Goal: Task Accomplishment & Management: Complete application form

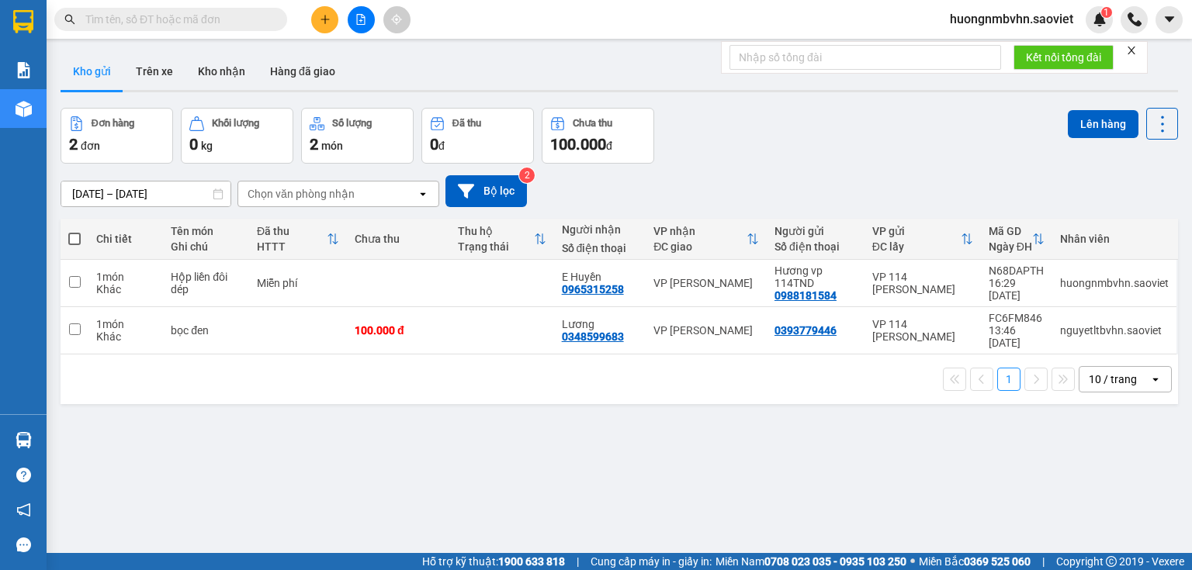
click at [1026, 20] on span "huongnmbvhn.saoviet" at bounding box center [1011, 18] width 148 height 19
click at [990, 47] on span "Đăng xuất" at bounding box center [1018, 48] width 116 height 17
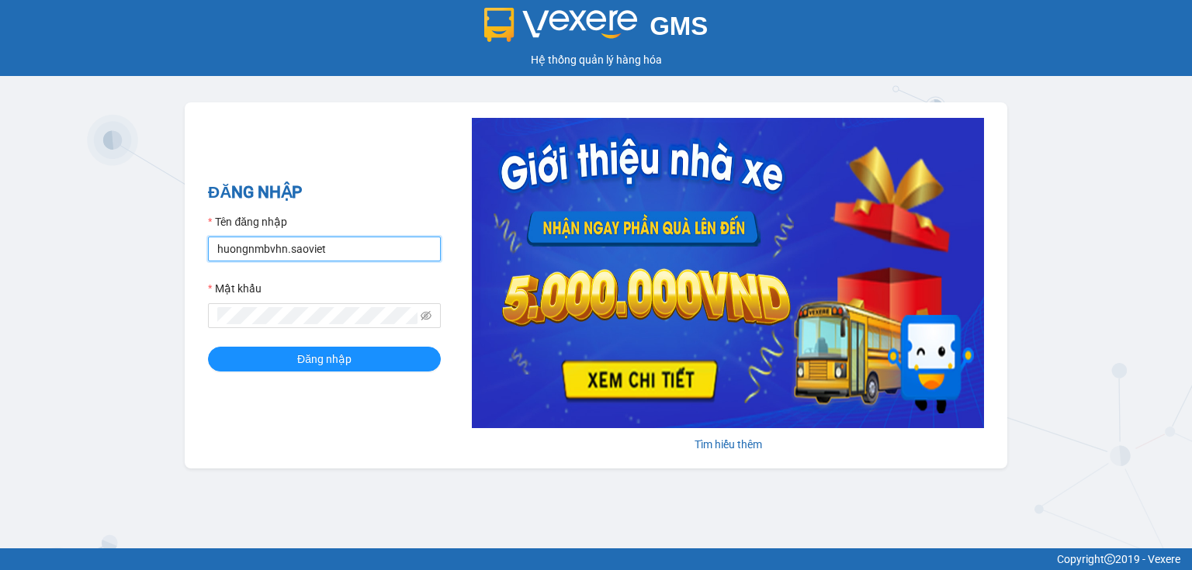
click at [368, 245] on input "huongnmbvhn.saoviet" at bounding box center [324, 249] width 233 height 25
type input "nguyetltbvhn.saoviet"
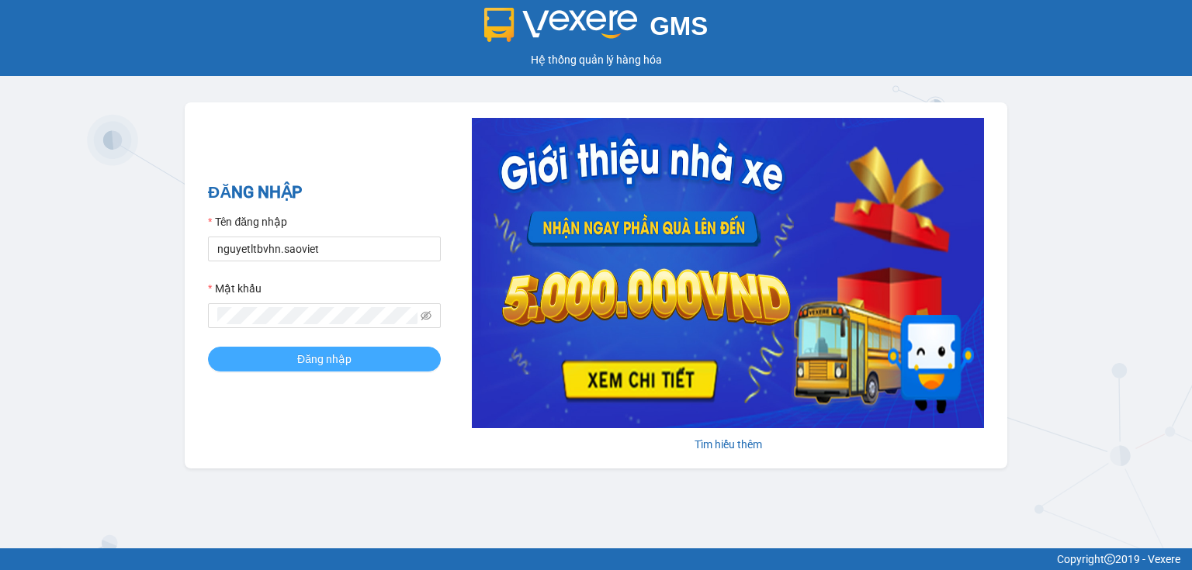
click at [334, 362] on span "Đăng nhập" at bounding box center [324, 359] width 54 height 17
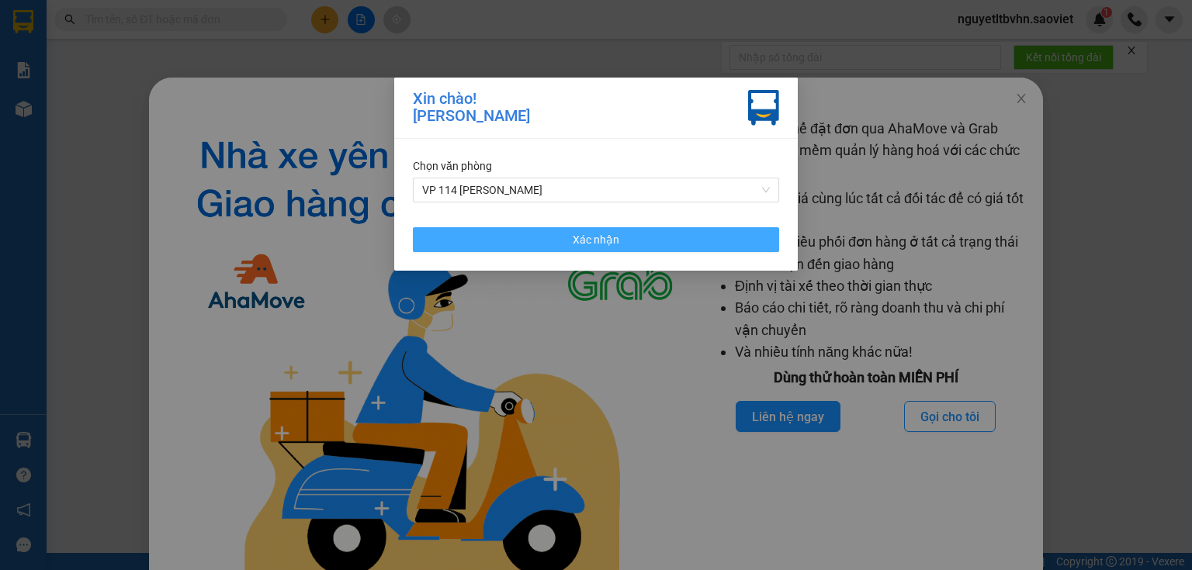
drag, startPoint x: 595, startPoint y: 236, endPoint x: 1024, endPoint y: 84, distance: 455.1
click at [599, 236] on span "Xác nhận" at bounding box center [596, 239] width 47 height 17
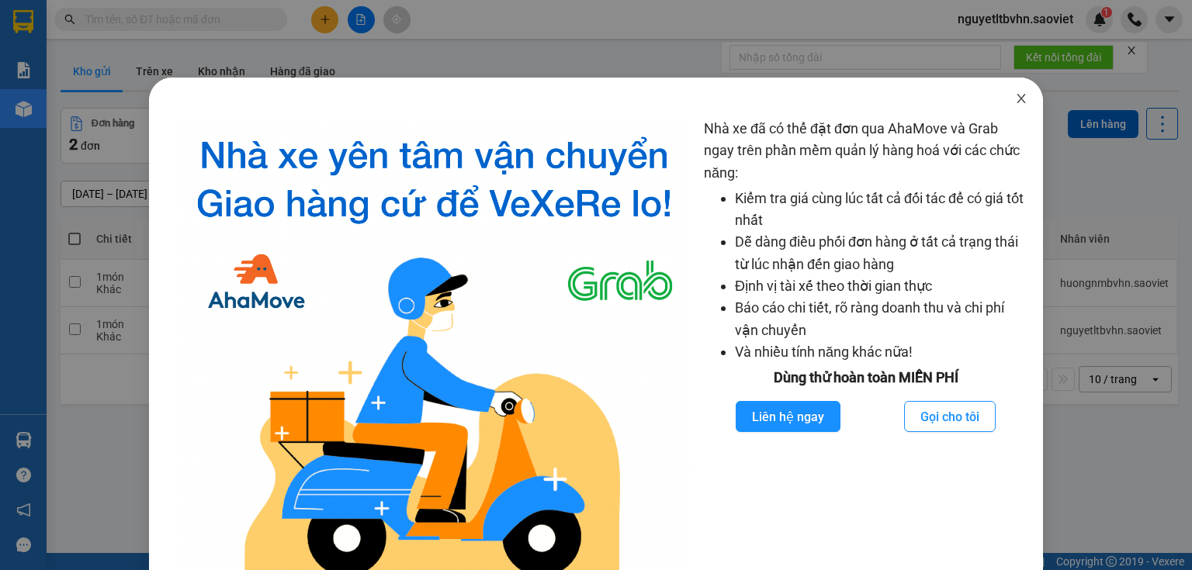
click at [1018, 95] on icon "close" at bounding box center [1021, 98] width 12 height 12
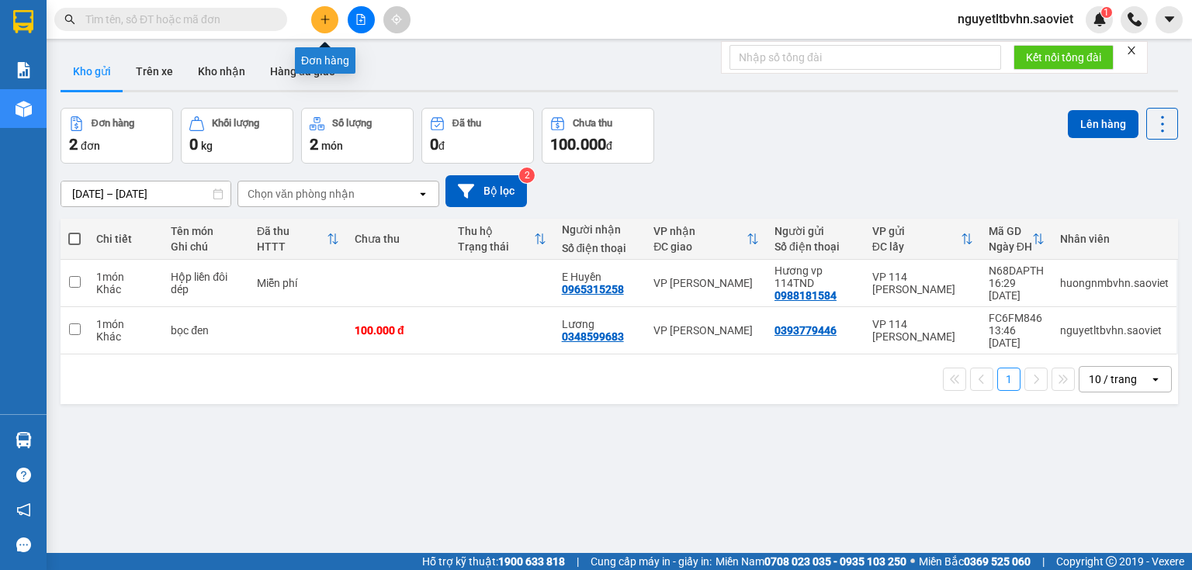
click at [323, 15] on icon "plus" at bounding box center [325, 19] width 11 height 11
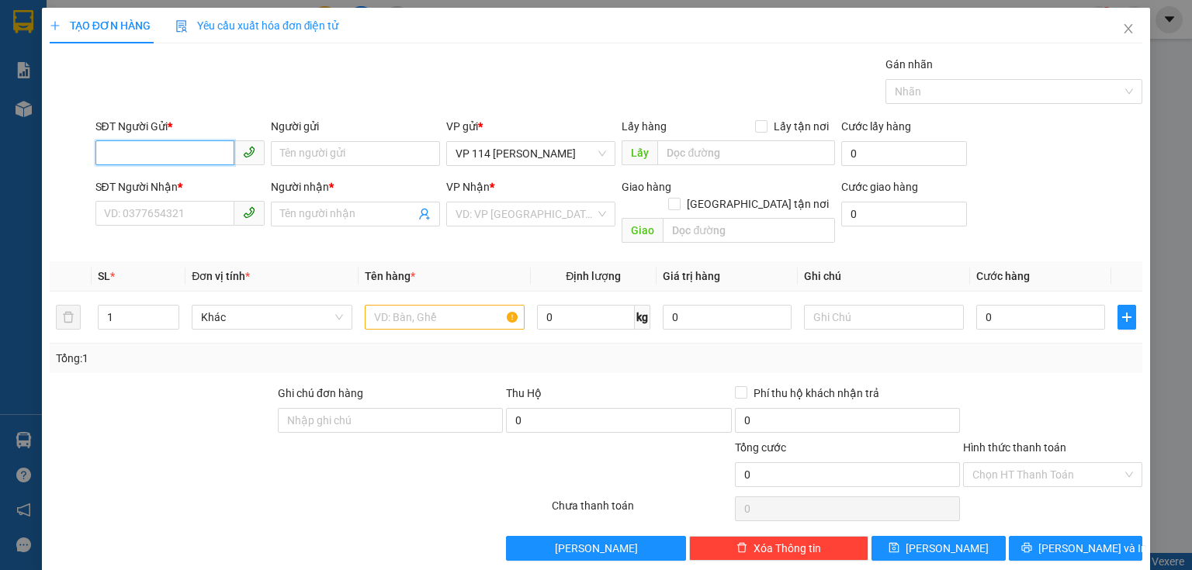
click at [210, 150] on input "SĐT Người Gửi *" at bounding box center [164, 152] width 139 height 25
drag, startPoint x: 123, startPoint y: 182, endPoint x: 136, endPoint y: 183, distance: 12.5
click at [125, 182] on div "0393385157 - kt" at bounding box center [178, 183] width 149 height 17
type input "0393385157"
type input "kt"
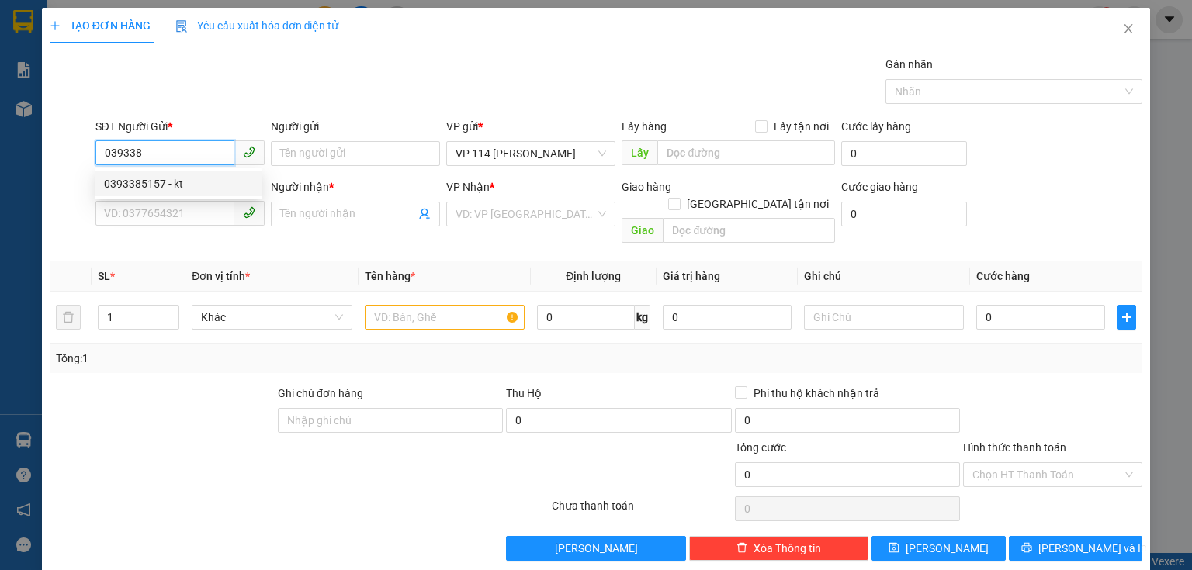
type input "0972115417"
type input "Pan"
type input "0393385157"
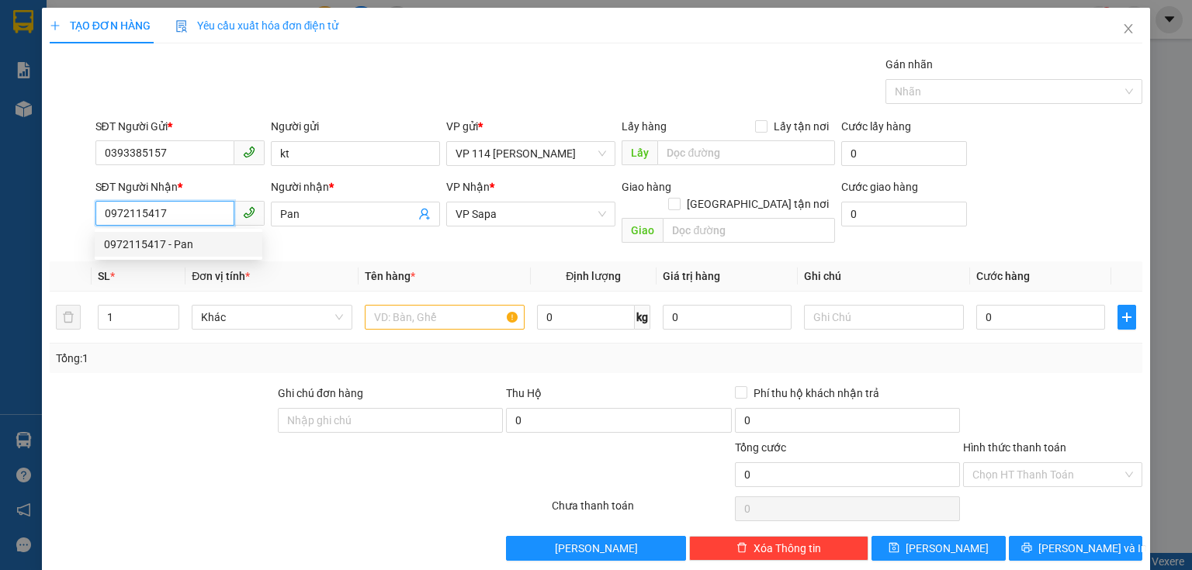
drag, startPoint x: 172, startPoint y: 212, endPoint x: 39, endPoint y: 214, distance: 133.5
click at [39, 214] on div "TẠO ĐƠN HÀNG Yêu cầu xuất hóa đơn điện tử Transit Pickup Surcharge Ids Transit …" at bounding box center [596, 285] width 1192 height 570
type input "0911160172"
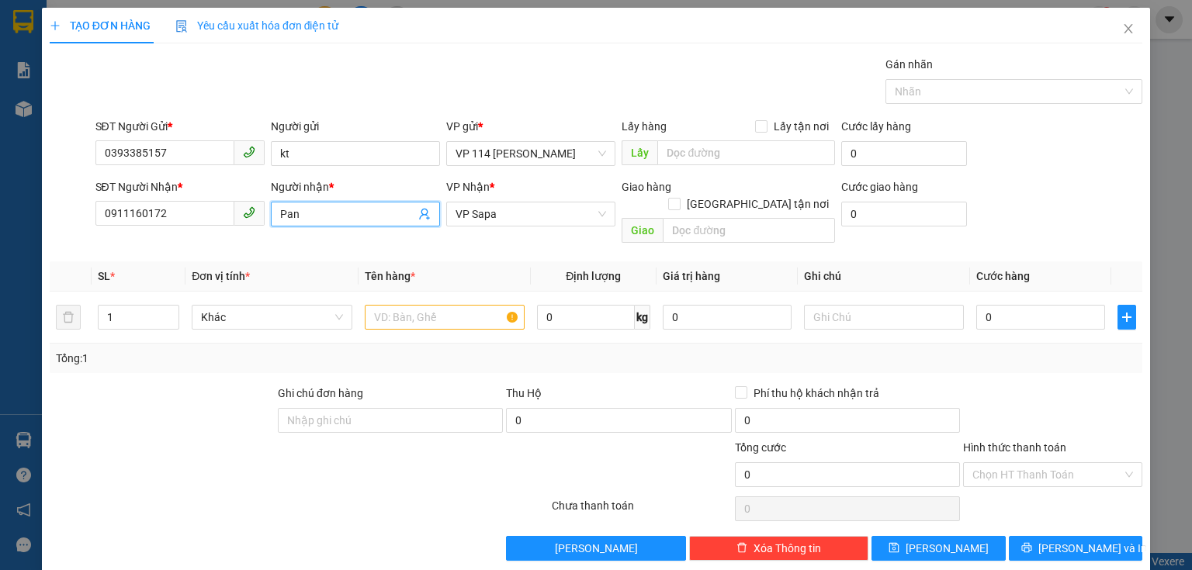
drag, startPoint x: 310, startPoint y: 212, endPoint x: 267, endPoint y: 212, distance: 42.7
click at [268, 212] on div "Người nhận * Pan Pan" at bounding box center [355, 213] width 175 height 71
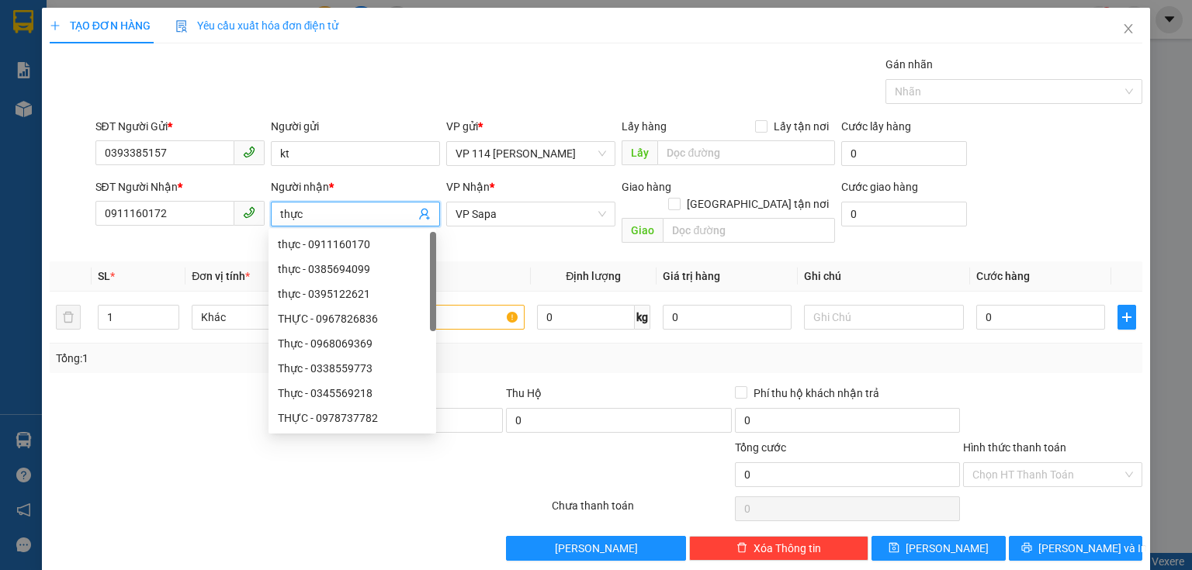
type input "thực"
click at [227, 403] on div at bounding box center [162, 412] width 228 height 54
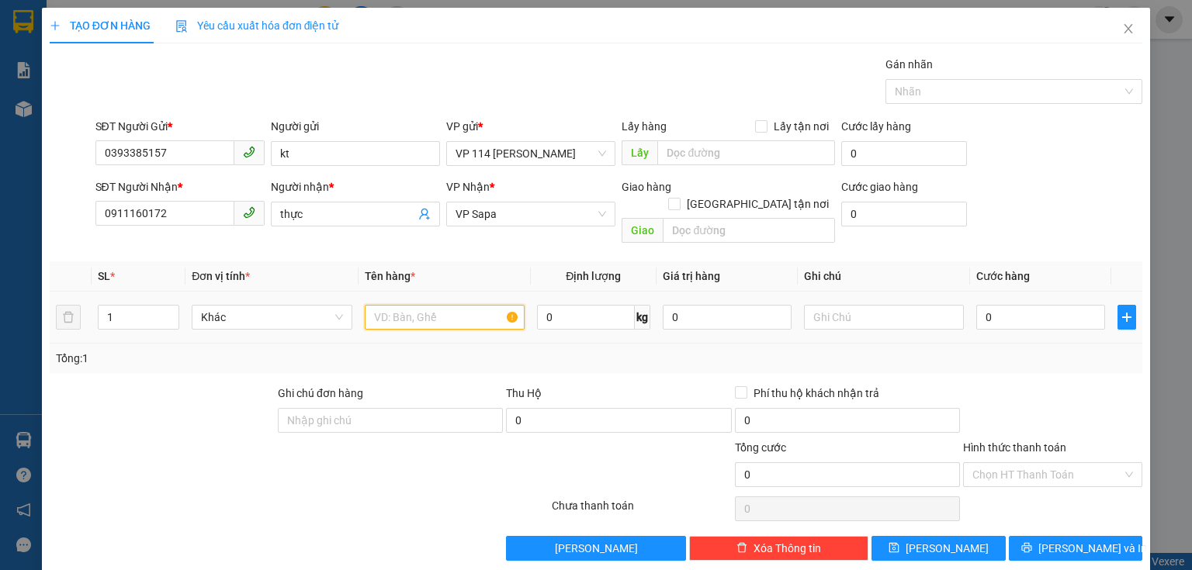
click at [431, 305] on input "text" at bounding box center [445, 317] width 160 height 25
drag, startPoint x: 507, startPoint y: 209, endPoint x: 503, endPoint y: 216, distance: 8.7
click at [456, 221] on span "VP Sapa" at bounding box center [530, 213] width 150 height 23
type input "xốp"
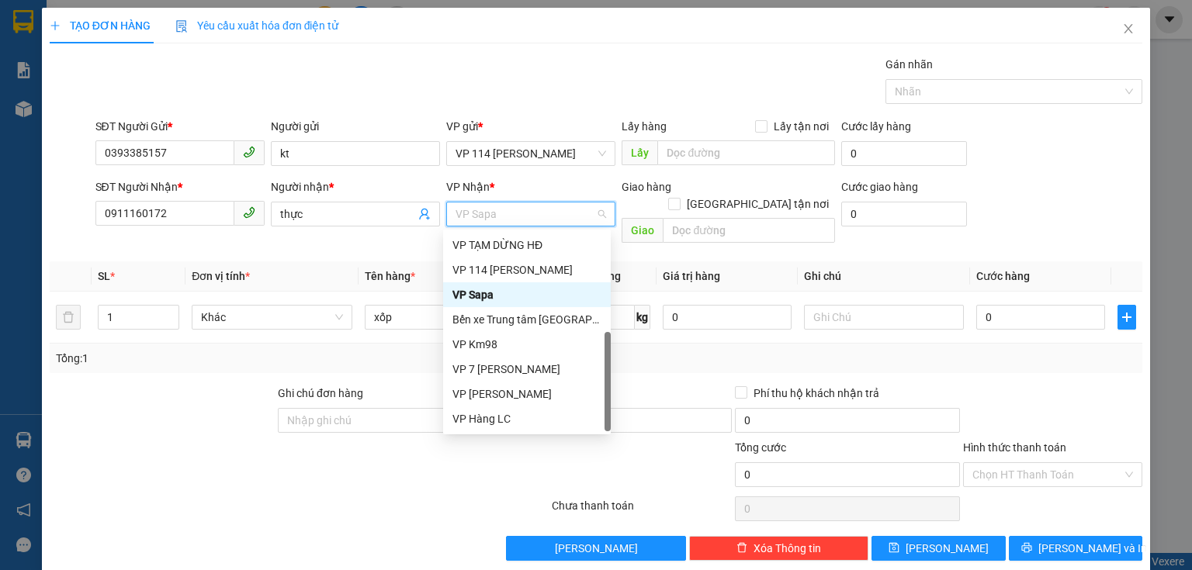
scroll to position [174, 0]
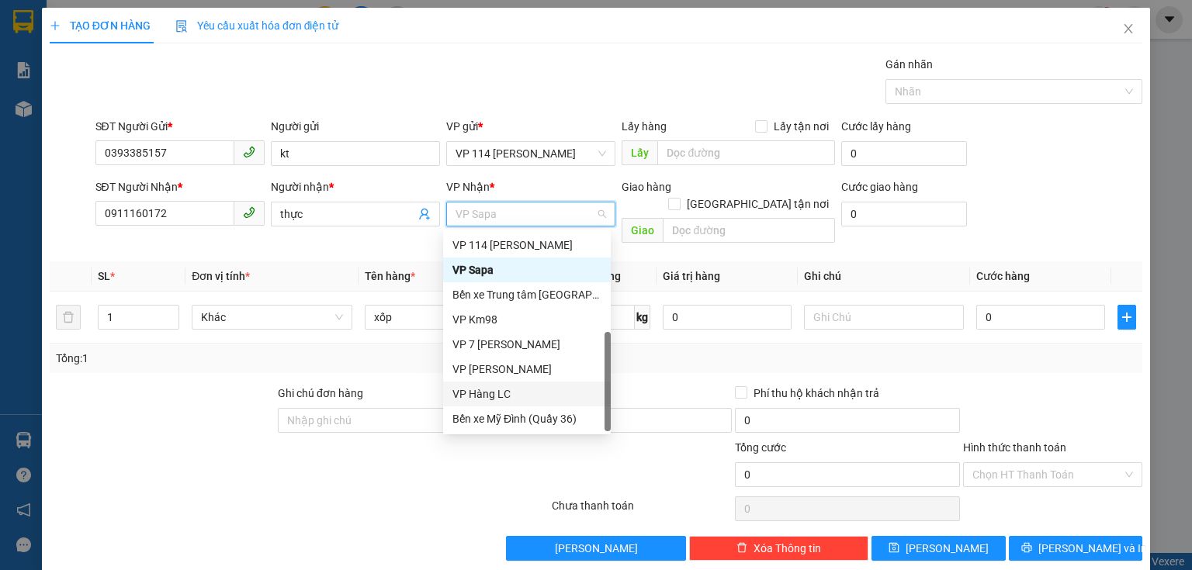
click at [500, 392] on div "VP Hàng LC" at bounding box center [526, 394] width 149 height 17
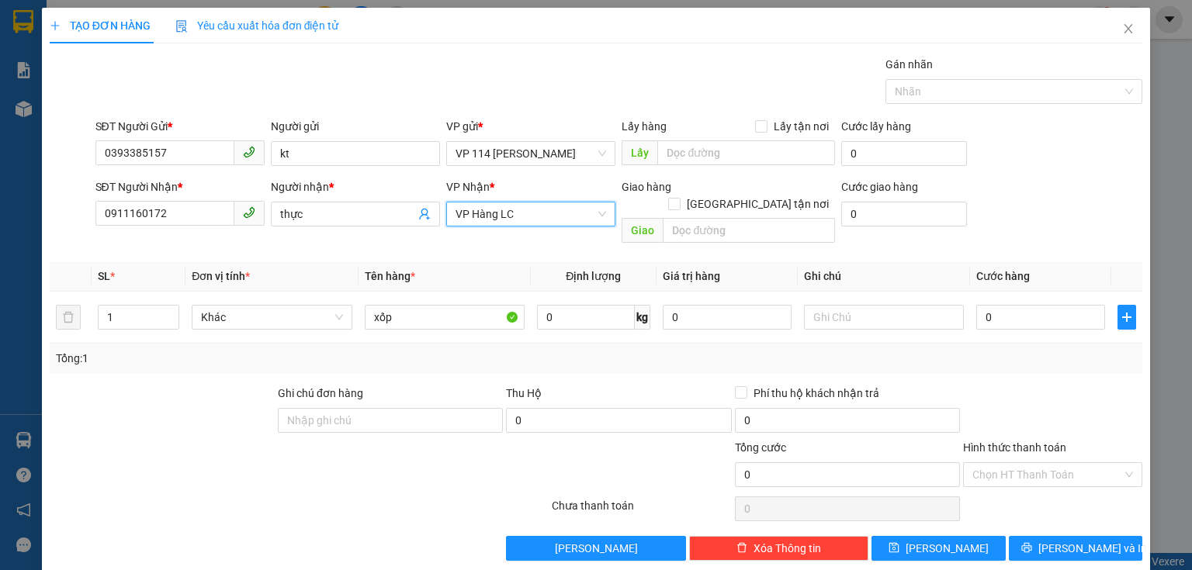
click at [548, 211] on span "VP Hàng LC" at bounding box center [530, 213] width 150 height 23
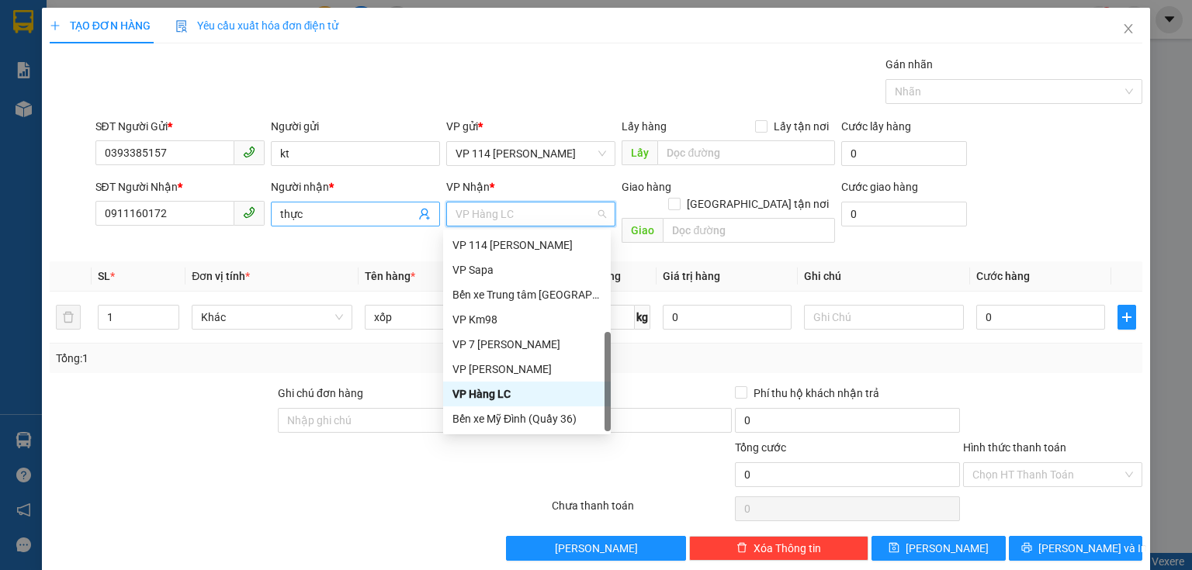
drag, startPoint x: 524, startPoint y: 212, endPoint x: 412, endPoint y: 214, distance: 112.5
click at [412, 214] on div "SĐT Người Nhận * 0911160172 Người nhận * thực VP Nhận * VP Hàng LC Giao hàng Gi…" at bounding box center [618, 213] width 1053 height 71
click at [506, 292] on div "Bến xe Trung tâm [GEOGRAPHIC_DATA]" at bounding box center [526, 294] width 149 height 17
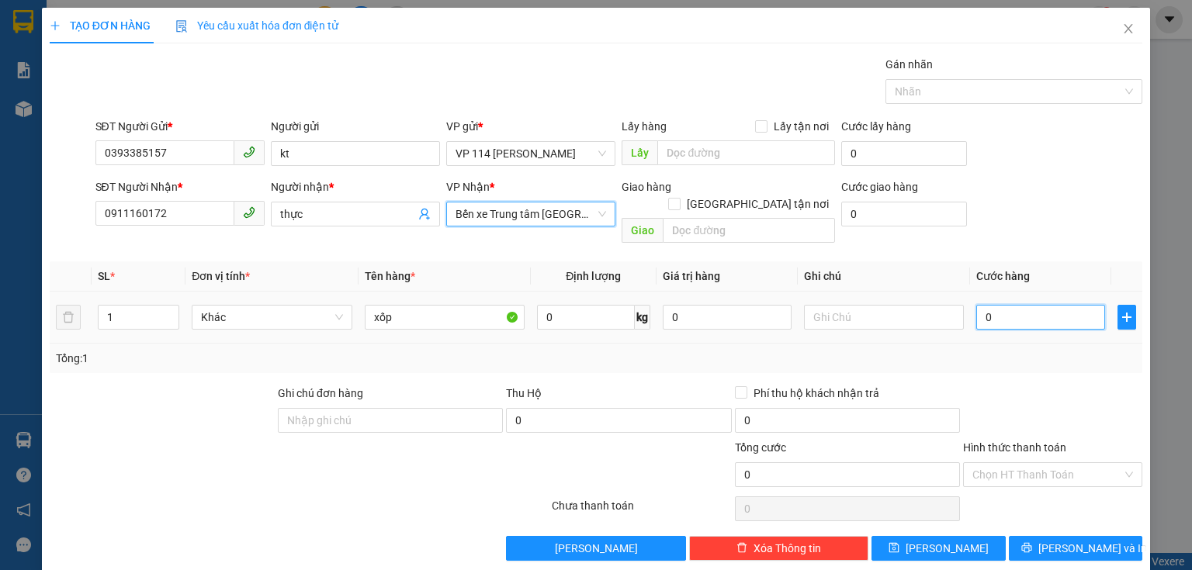
click at [1008, 307] on input "0" at bounding box center [1040, 317] width 129 height 25
type input "8"
type input "80"
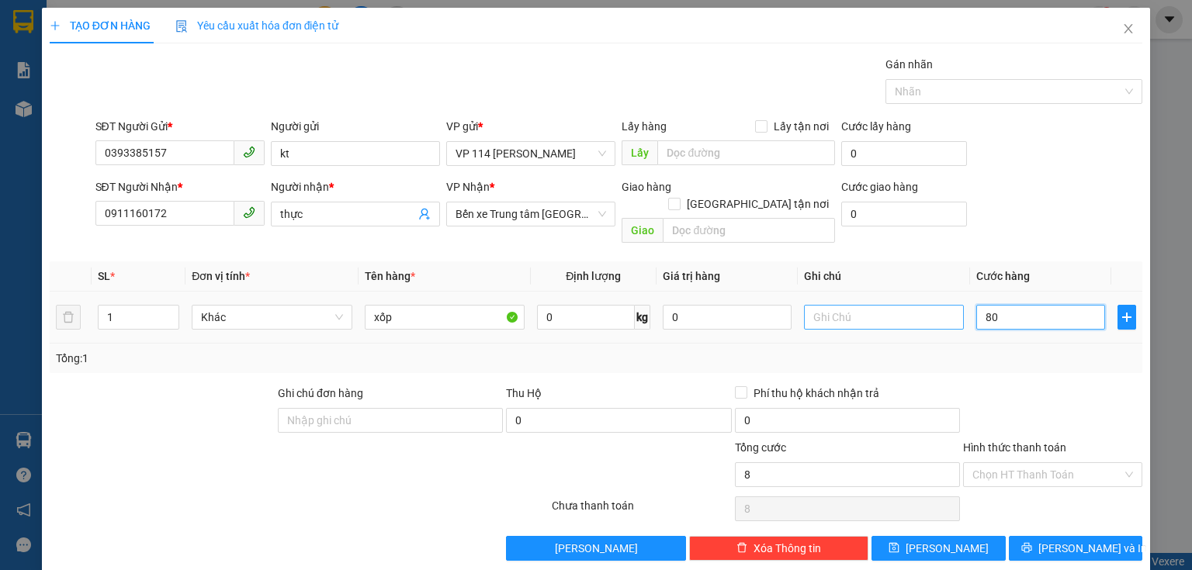
type input "80"
type input "800"
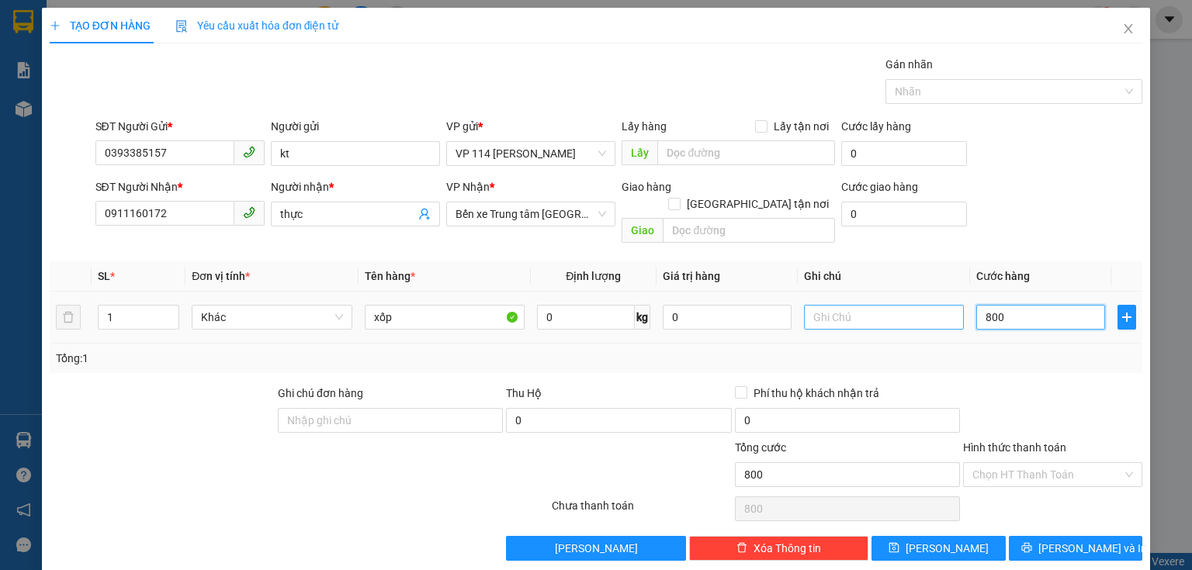
type input "8.000"
type input "80.000"
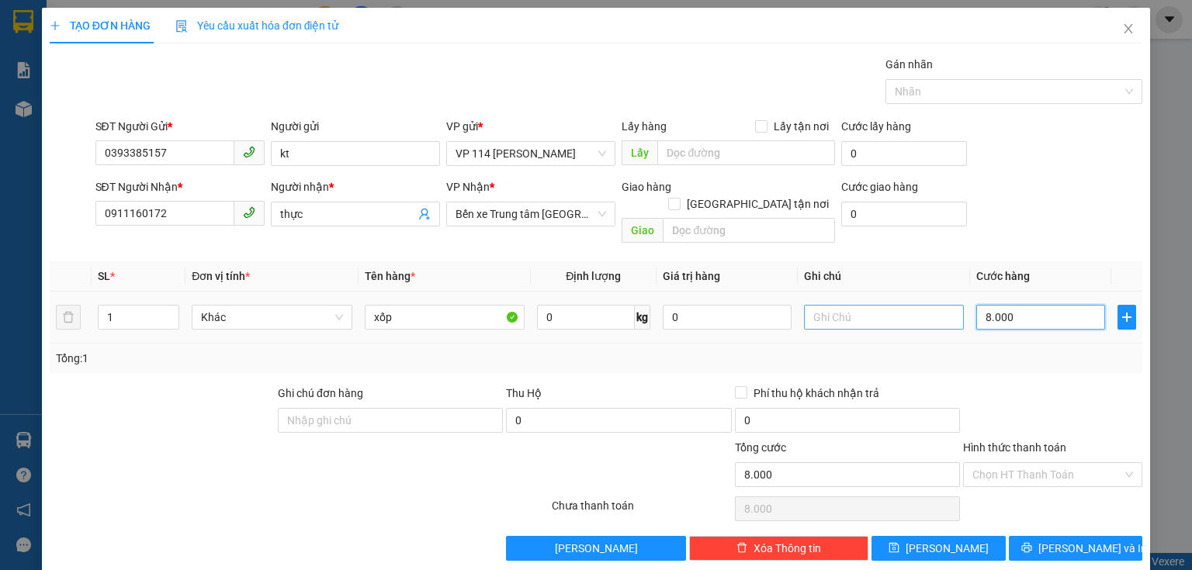
type input "80.000"
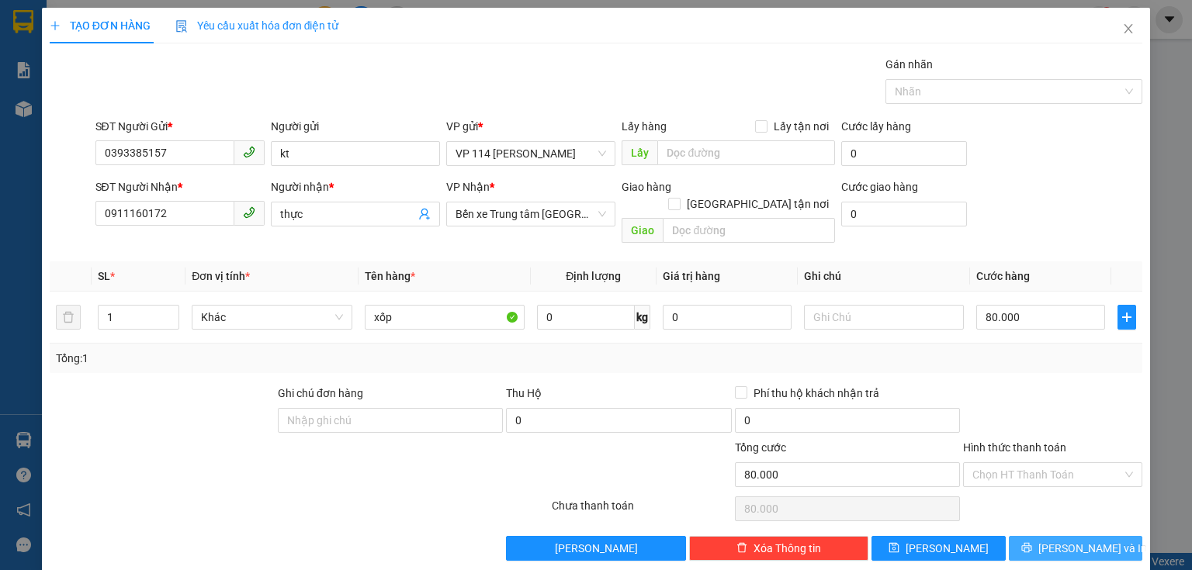
click at [1092, 540] on span "[PERSON_NAME] và In" at bounding box center [1092, 548] width 109 height 17
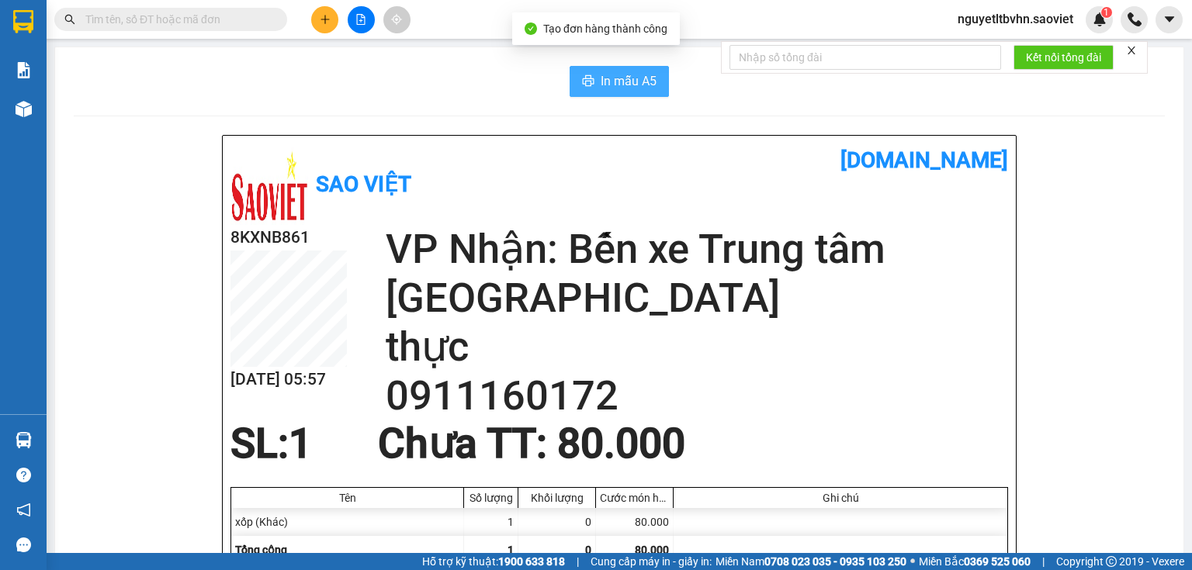
click at [636, 78] on span "In mẫu A5" at bounding box center [628, 80] width 56 height 19
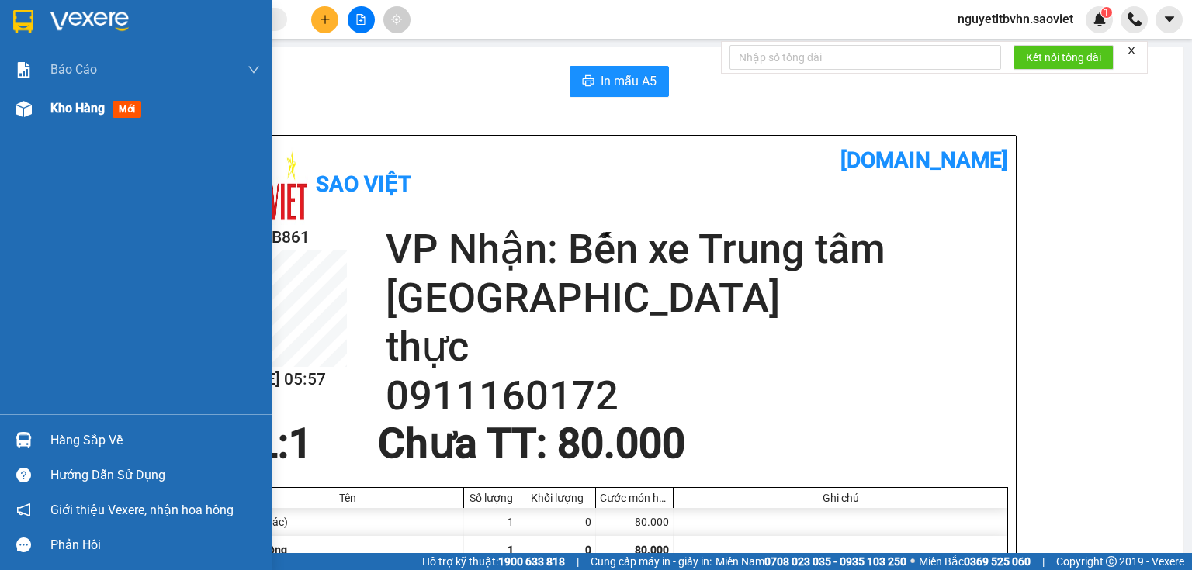
click at [93, 108] on span "Kho hàng" at bounding box center [77, 108] width 54 height 15
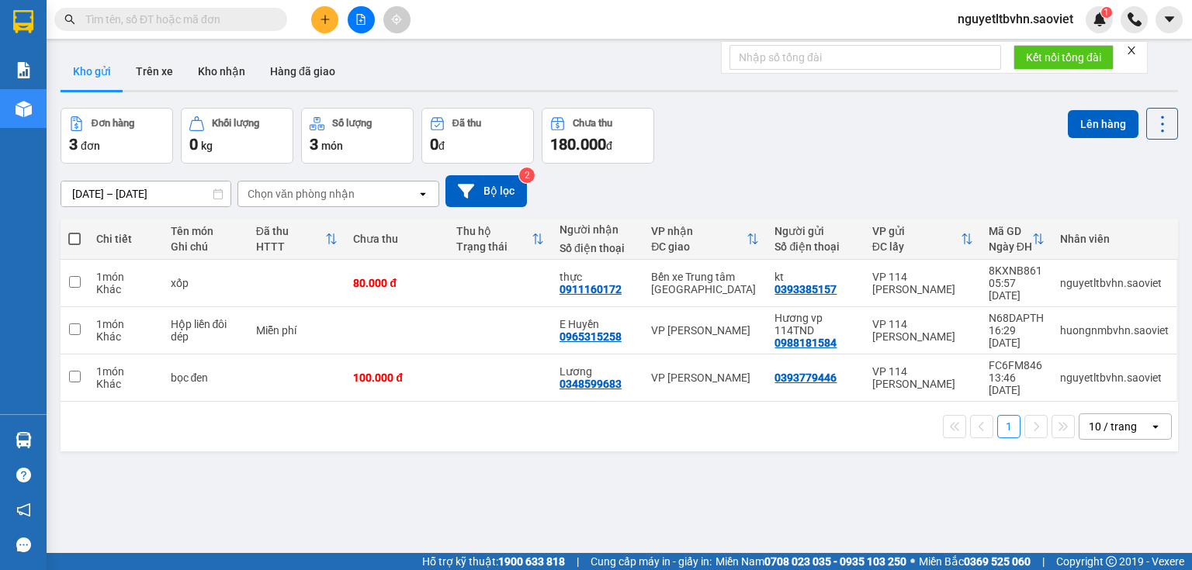
click at [72, 239] on span at bounding box center [74, 239] width 12 height 12
click at [74, 231] on input "checkbox" at bounding box center [74, 231] width 0 height 0
checkbox input "true"
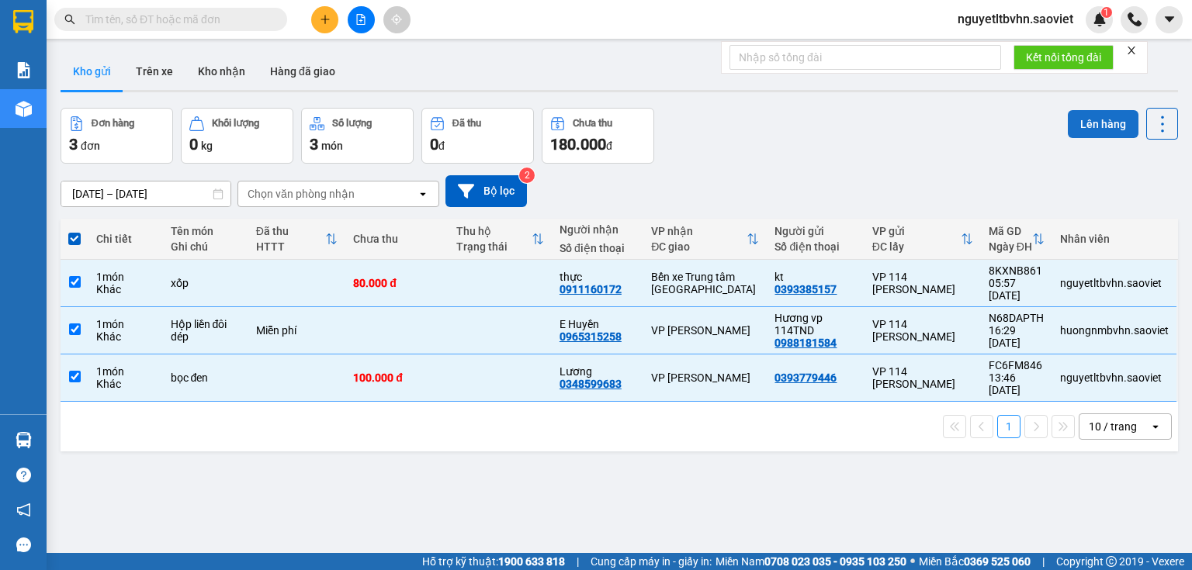
click at [1088, 121] on button "Lên hàng" at bounding box center [1102, 124] width 71 height 28
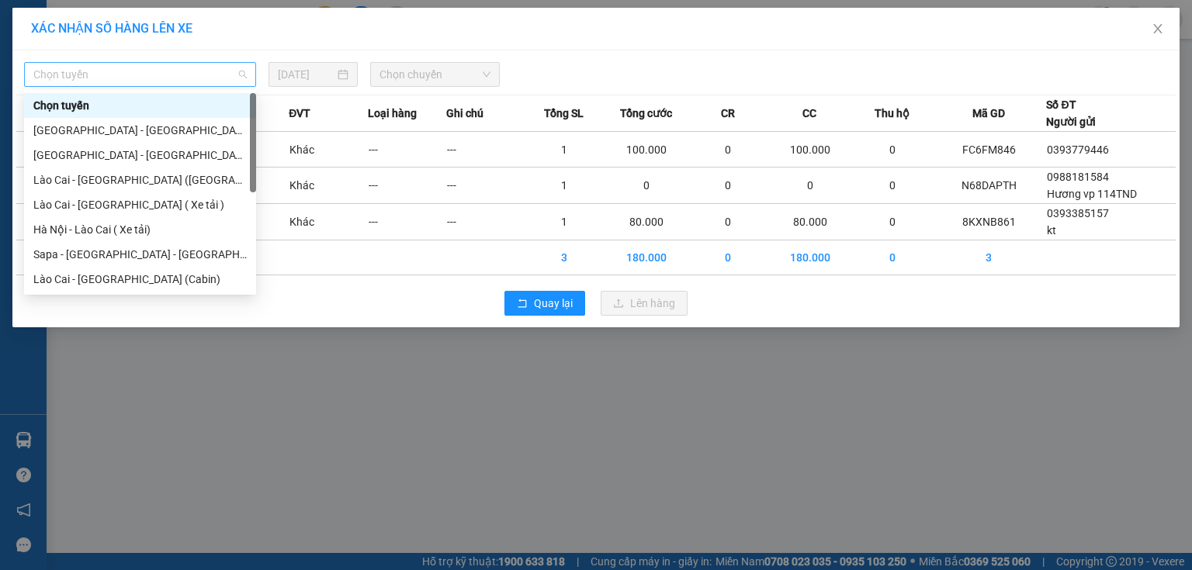
drag, startPoint x: 201, startPoint y: 75, endPoint x: 182, endPoint y: 98, distance: 29.2
click at [200, 77] on span "Chọn tuyến" at bounding box center [139, 74] width 213 height 23
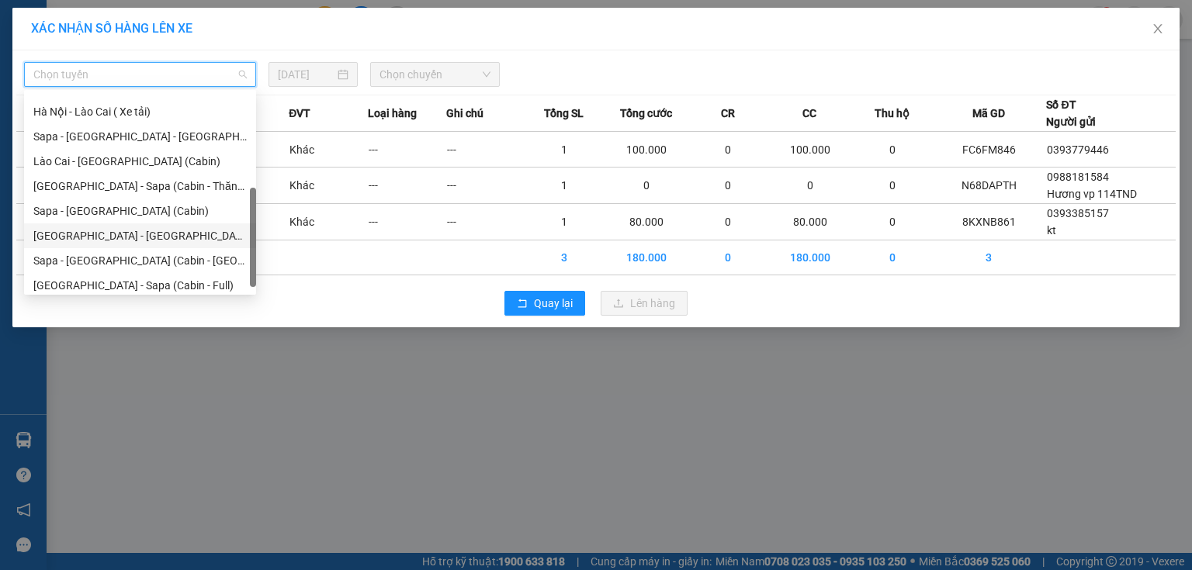
scroll to position [124, 0]
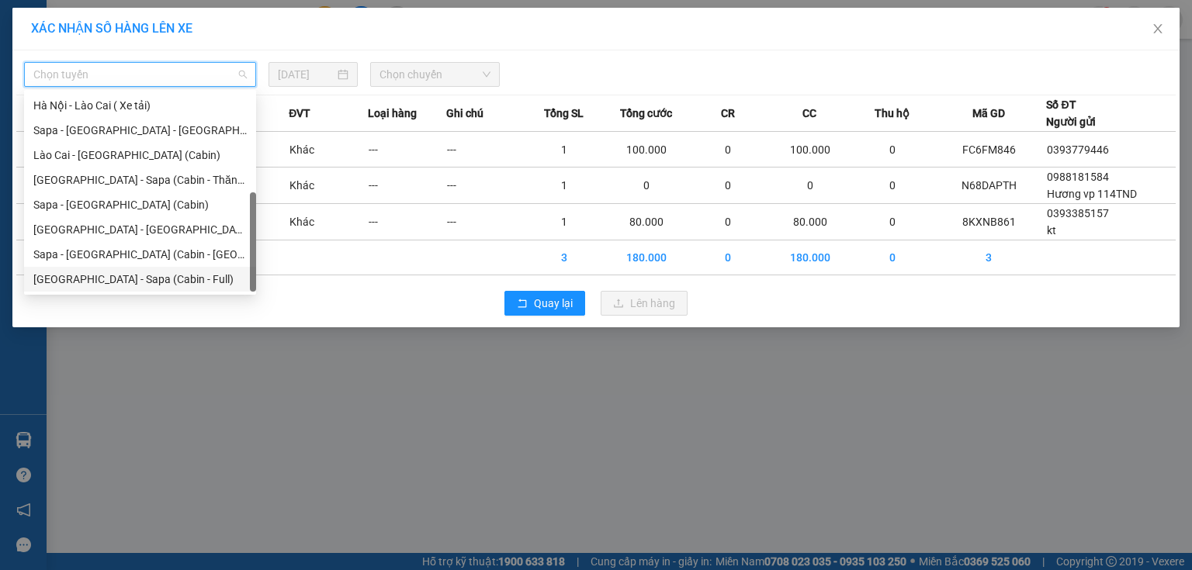
click at [143, 278] on div "[GEOGRAPHIC_DATA] - Sapa (Cabin - Full)" at bounding box center [139, 279] width 213 height 17
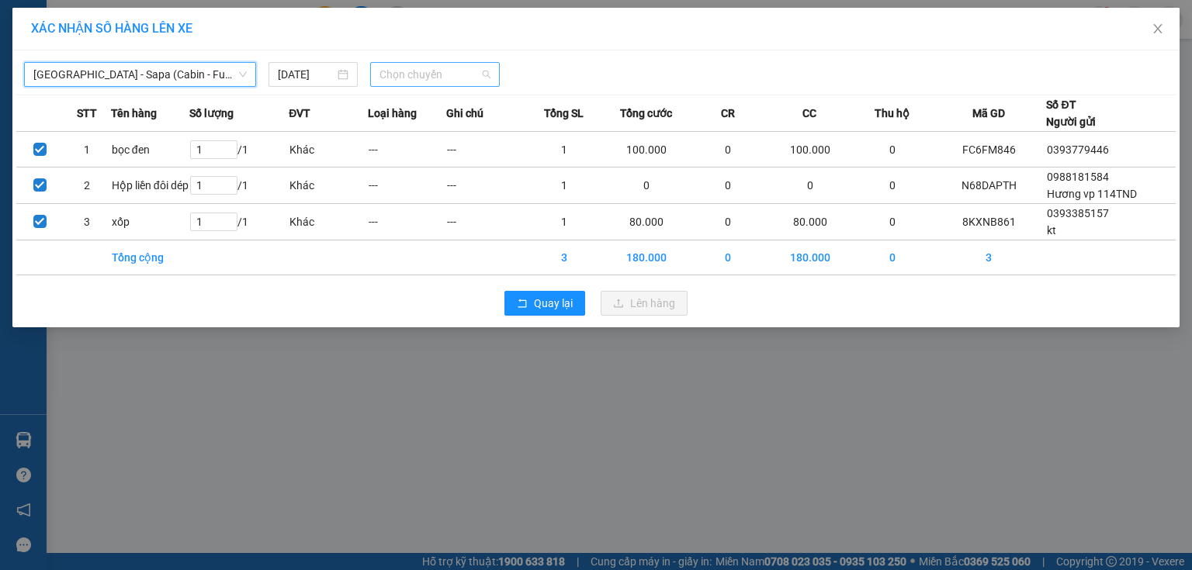
click at [452, 71] on span "Chọn chuyến" at bounding box center [435, 74] width 112 height 23
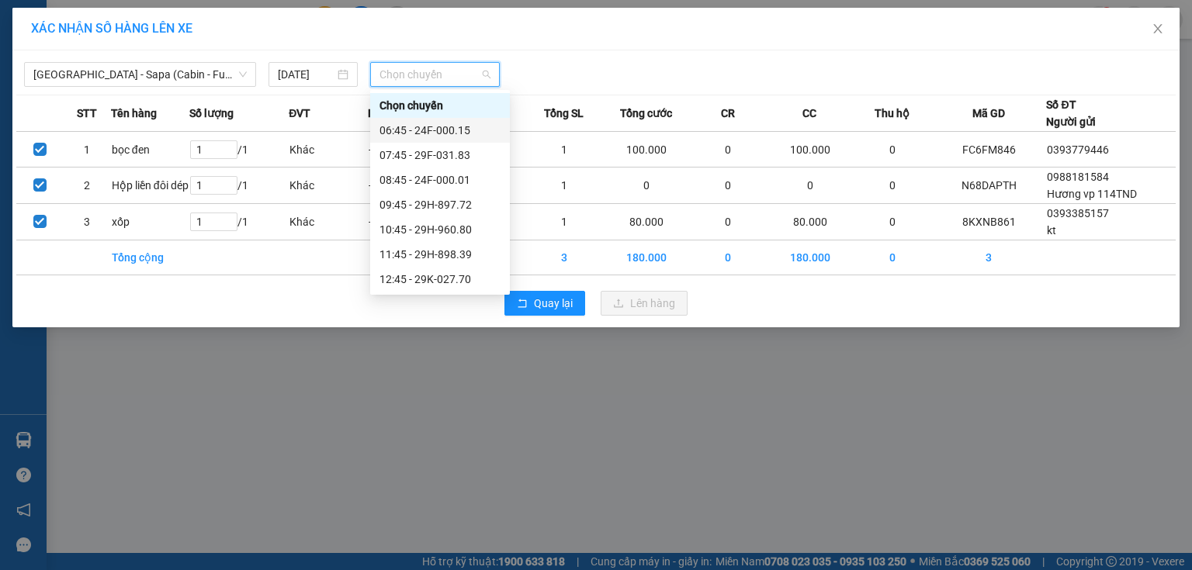
click at [462, 128] on div "06:45 - 24F-000.15" at bounding box center [439, 130] width 121 height 17
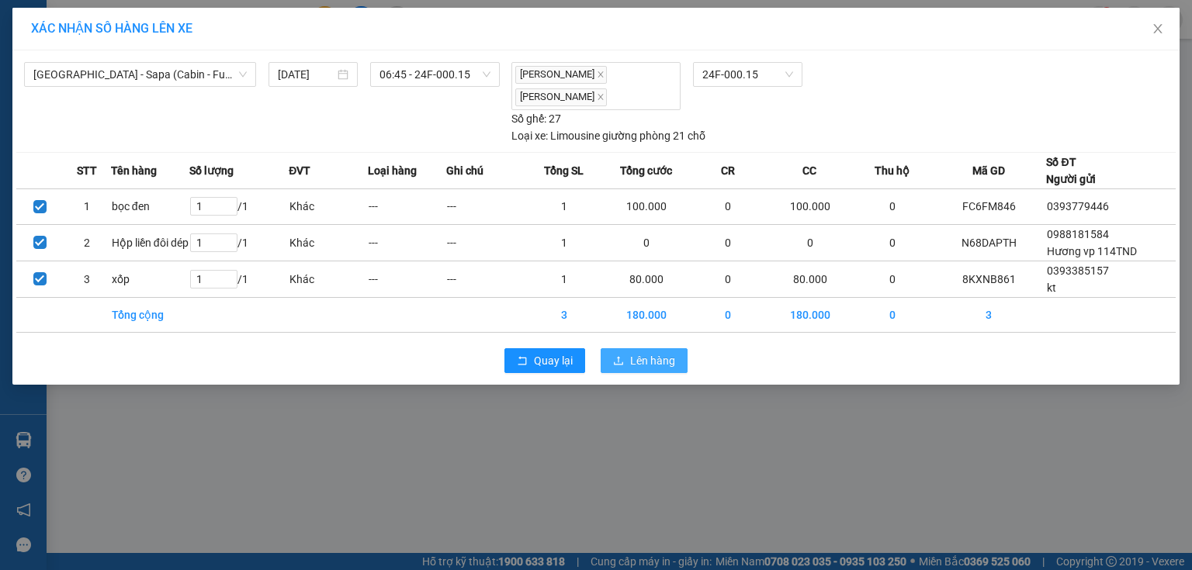
click at [655, 353] on span "Lên hàng" at bounding box center [652, 360] width 45 height 17
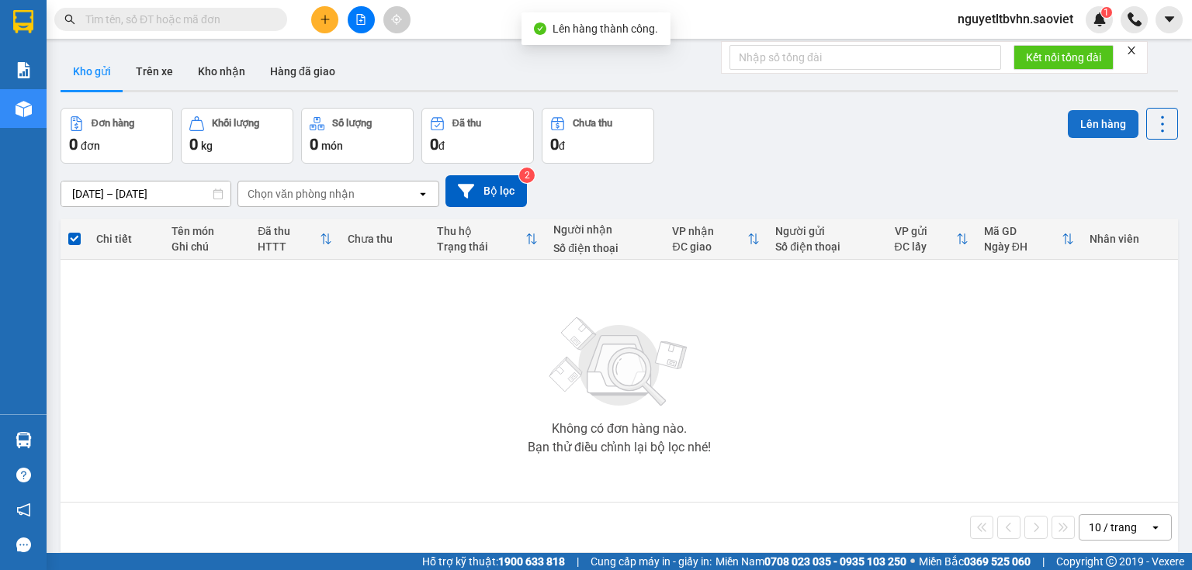
click at [1087, 118] on button "Lên hàng" at bounding box center [1102, 124] width 71 height 28
click at [360, 19] on icon "file-add" at bounding box center [361, 19] width 9 height 11
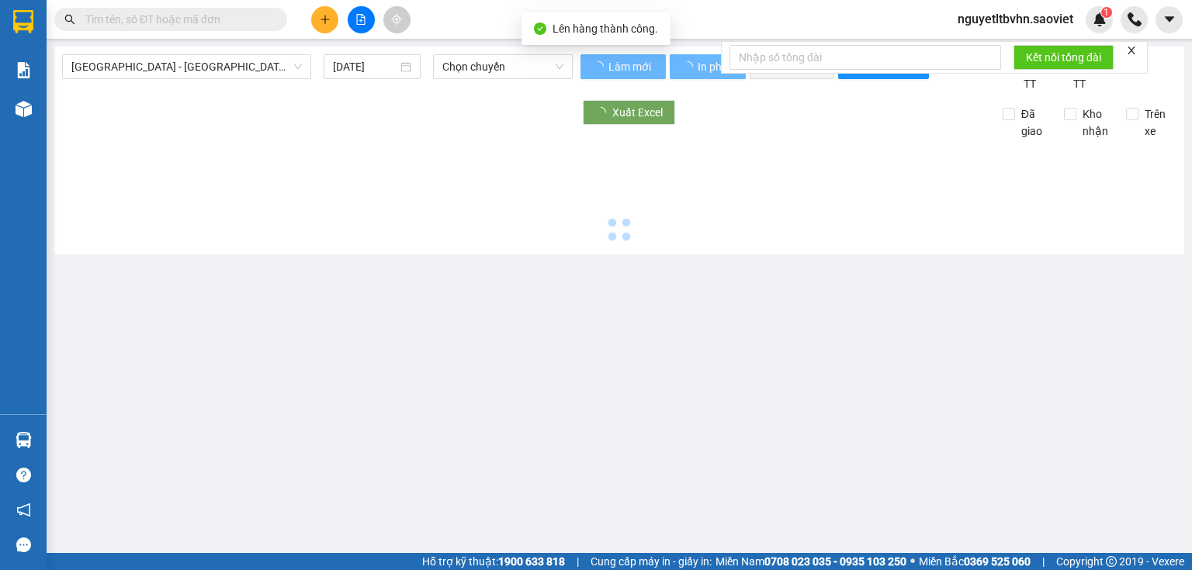
type input "[DATE]"
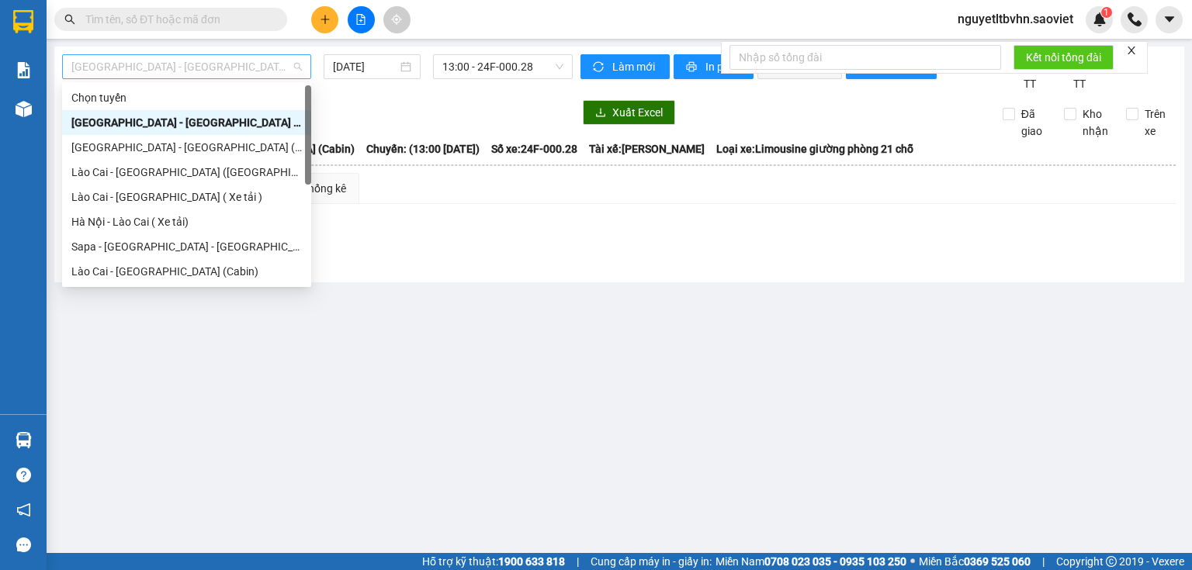
click at [219, 64] on span "[GEOGRAPHIC_DATA] - [GEOGRAPHIC_DATA] (Cabin)" at bounding box center [186, 66] width 230 height 23
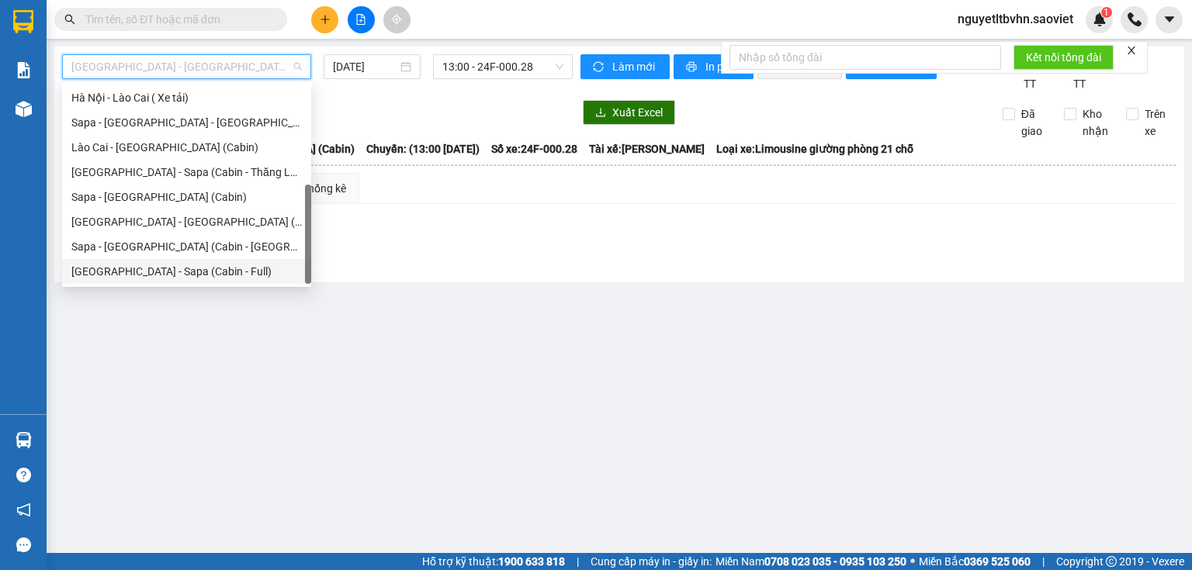
click at [180, 269] on div "[GEOGRAPHIC_DATA] - Sapa (Cabin - Full)" at bounding box center [186, 271] width 230 height 17
type input "[DATE]"
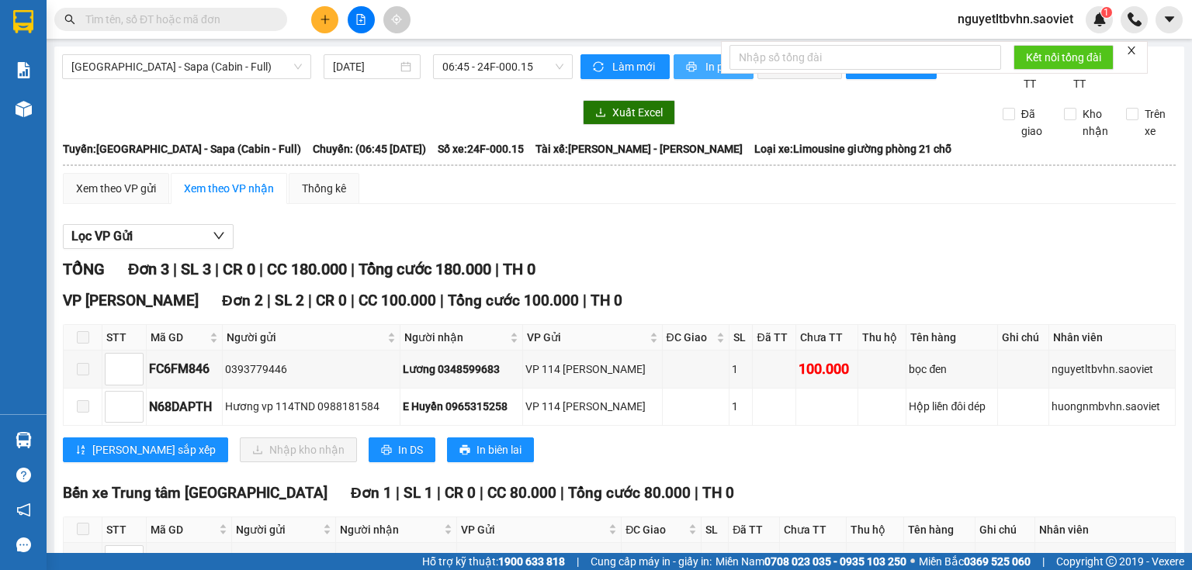
click at [705, 61] on span "In phơi" at bounding box center [723, 66] width 36 height 17
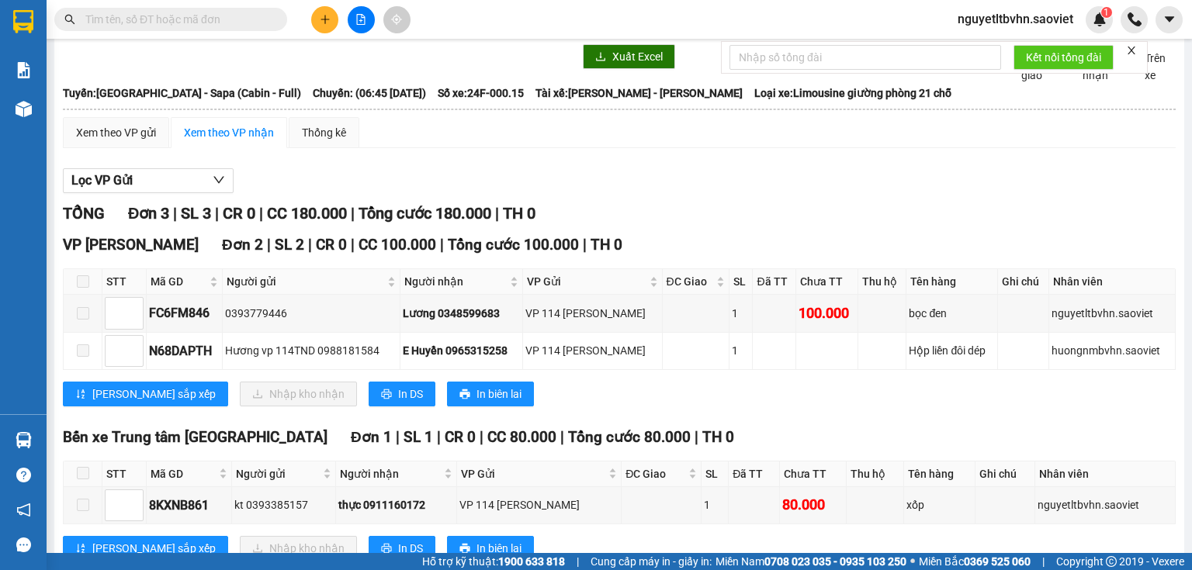
scroll to position [121, 0]
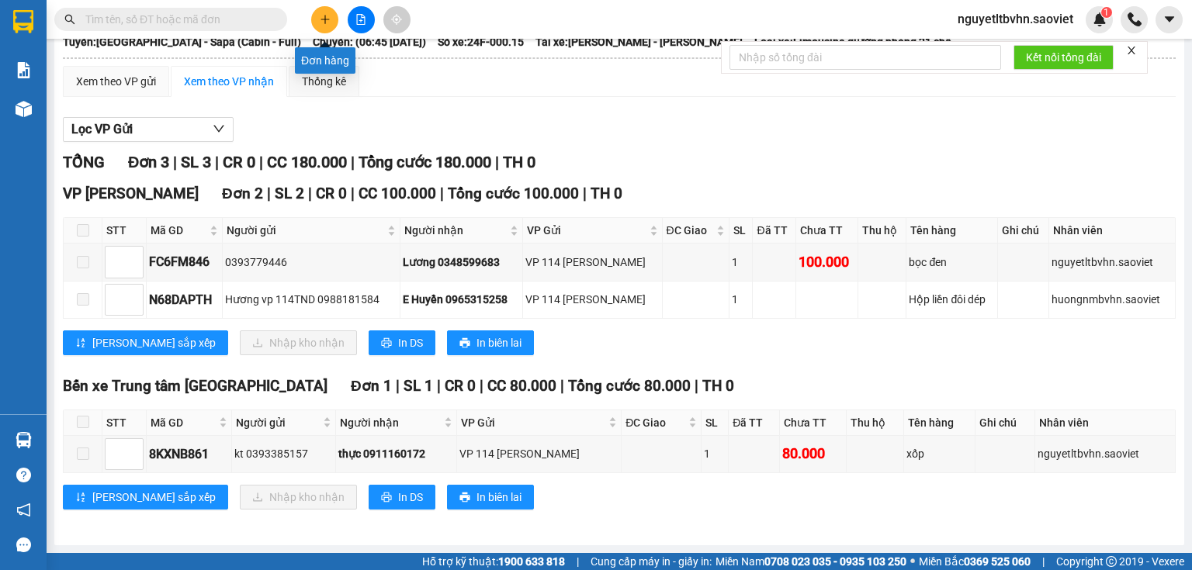
click at [317, 17] on button at bounding box center [324, 19] width 27 height 27
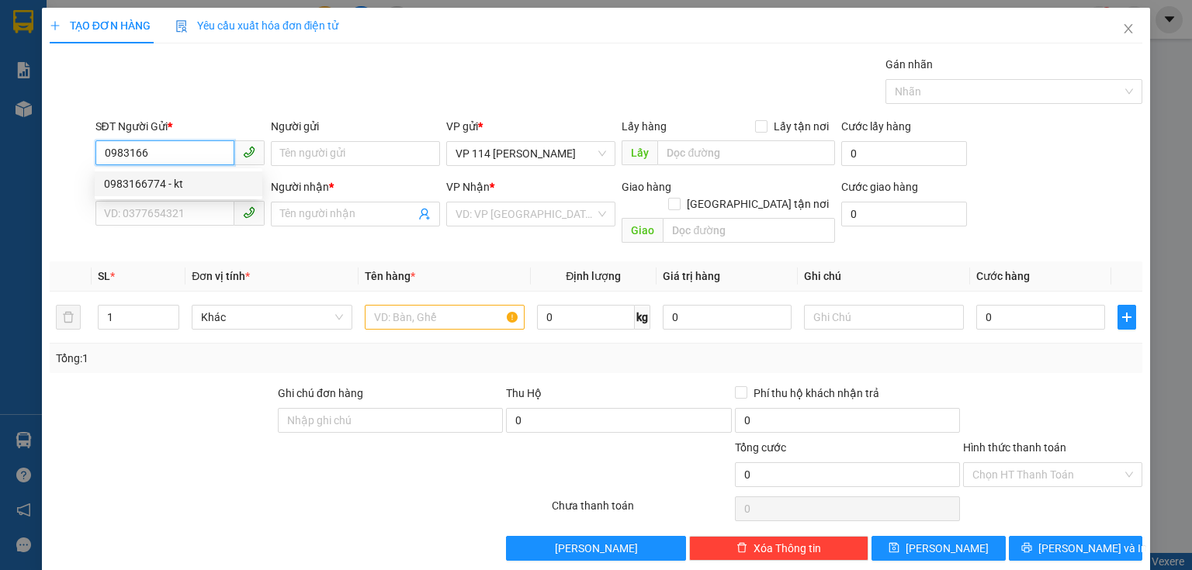
click at [140, 185] on div "0983166774 - kt" at bounding box center [178, 183] width 149 height 17
type input "0983166774"
type input "kt"
type input "0388063526"
type input "Dũng"
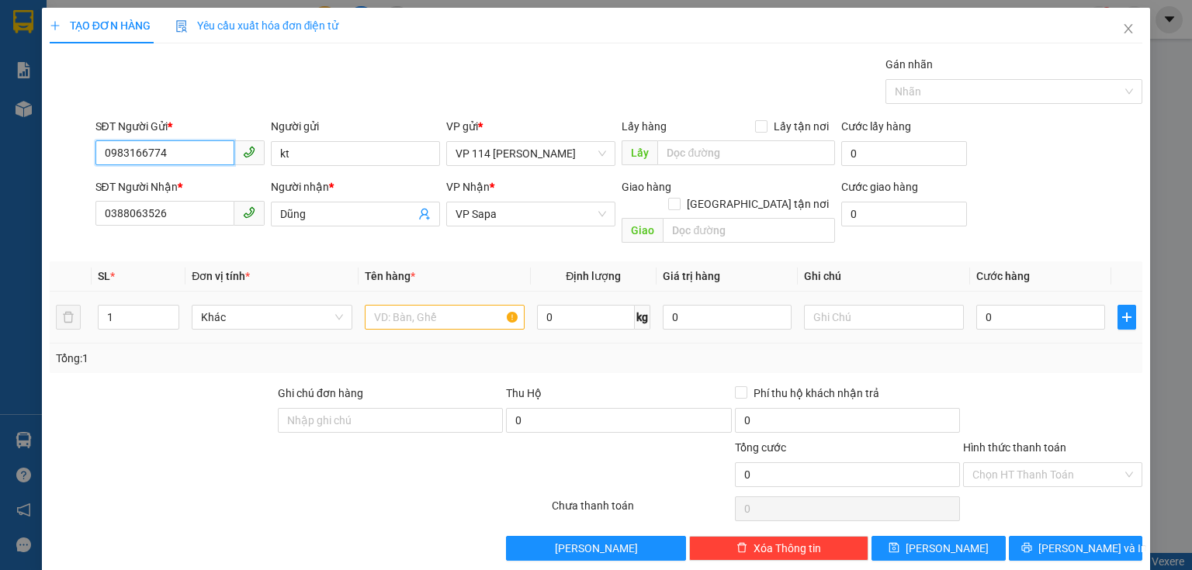
type input "0983166774"
click at [428, 305] on input "text" at bounding box center [445, 317] width 160 height 25
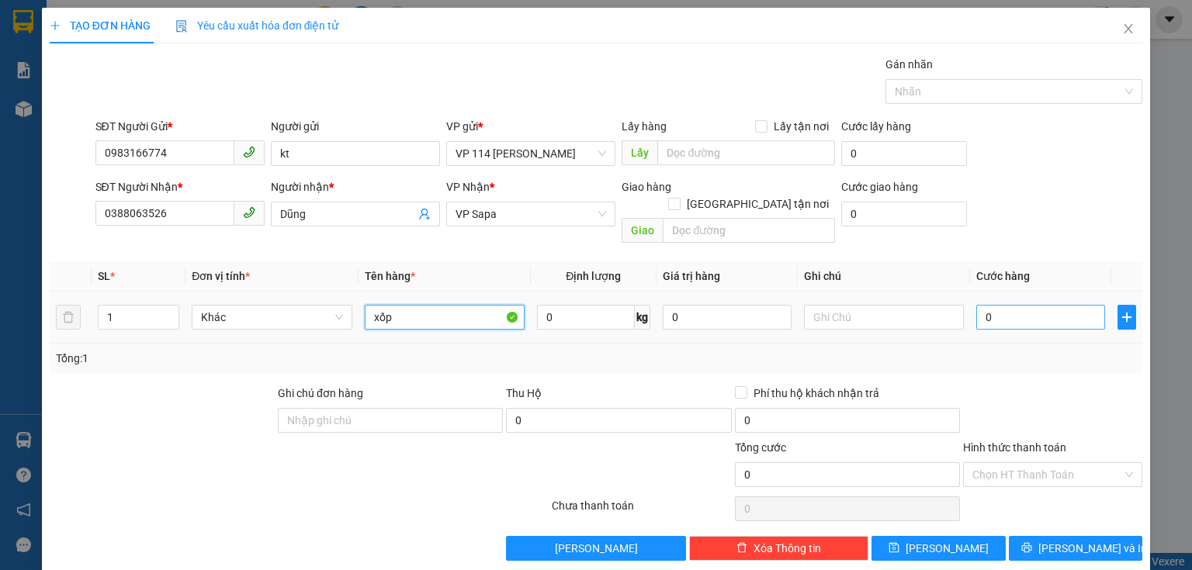
type input "xốp"
click at [1029, 305] on input "0" at bounding box center [1040, 317] width 129 height 25
type input "8"
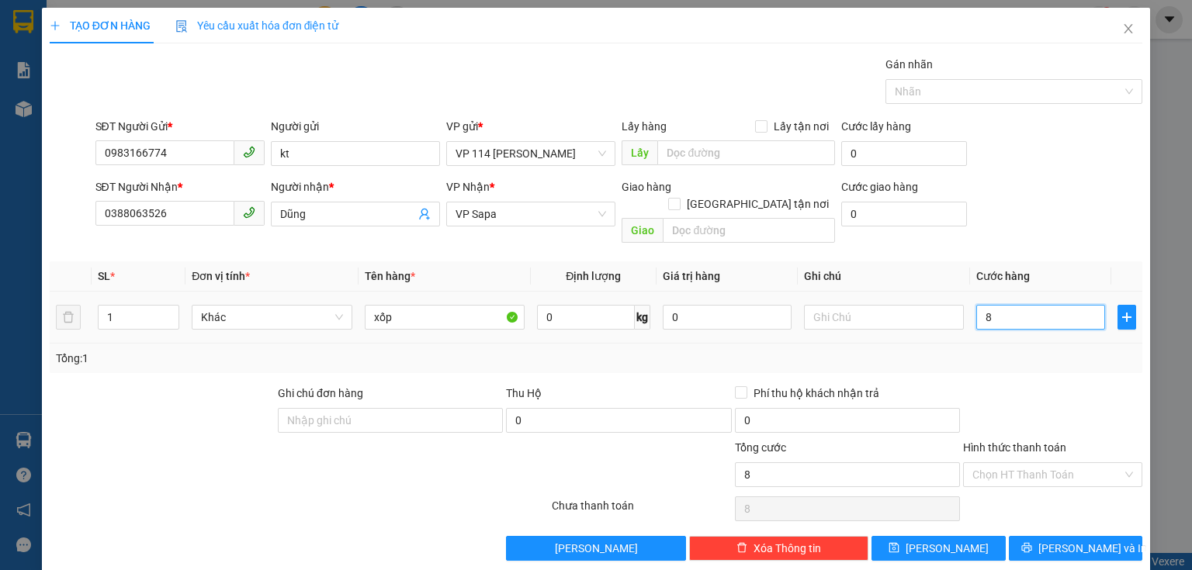
type input "80"
type input "800"
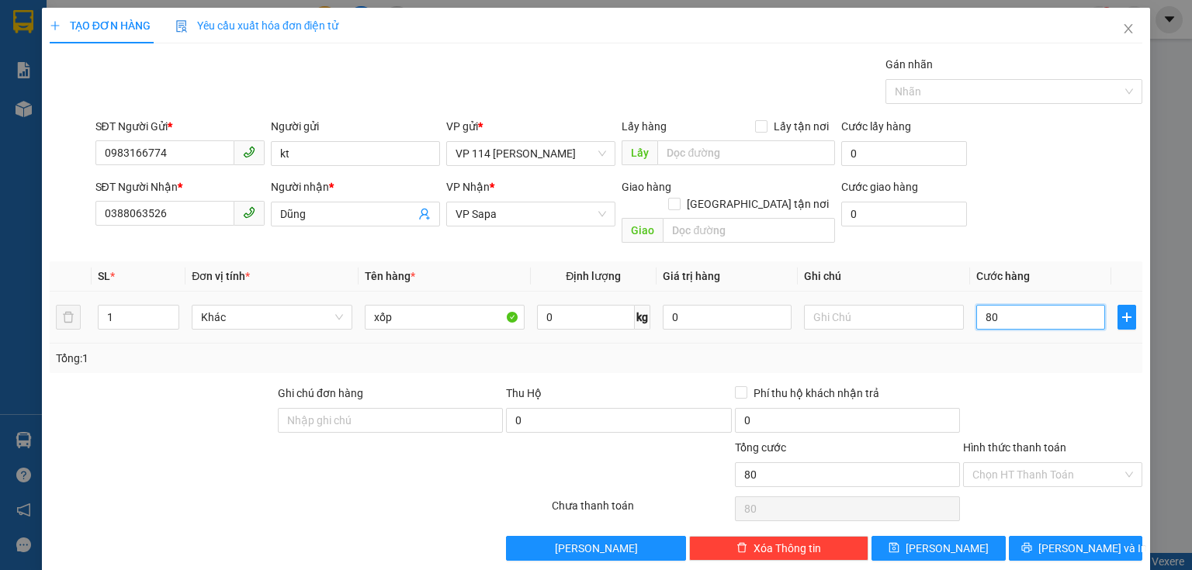
type input "800"
type input "8.000"
type input "80.000"
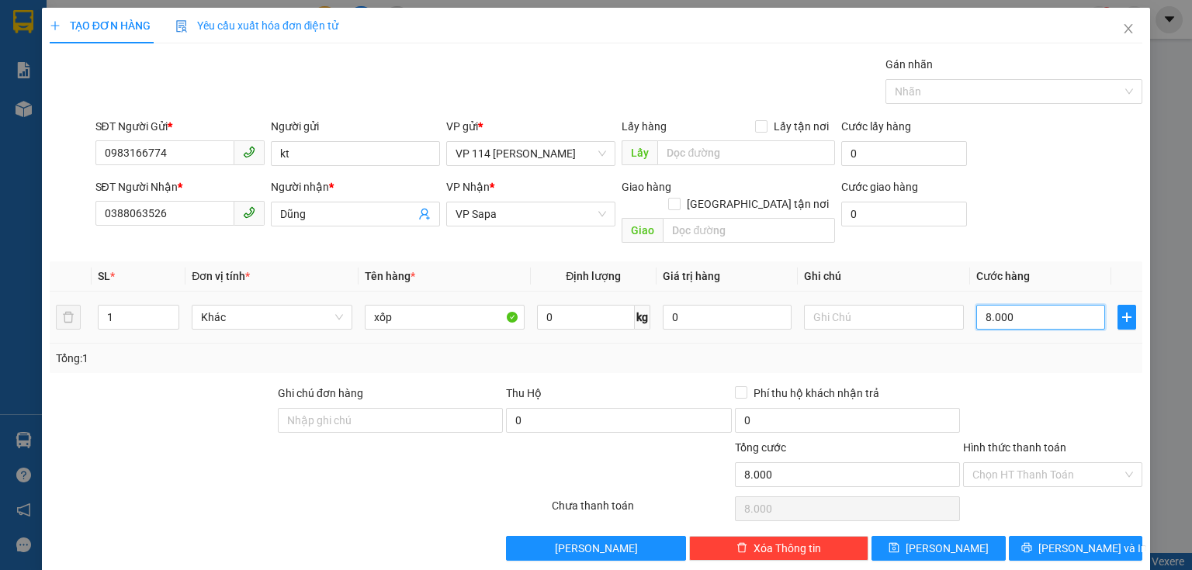
type input "80.000"
click at [1093, 540] on span "[PERSON_NAME] và In" at bounding box center [1092, 548] width 109 height 17
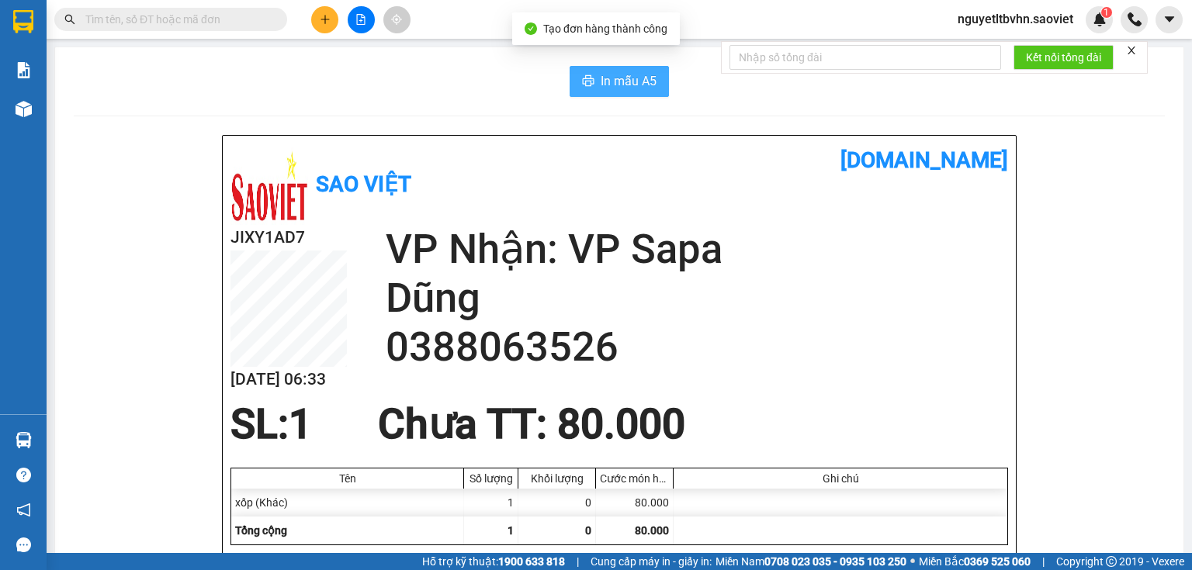
click at [611, 82] on span "In mẫu A5" at bounding box center [628, 80] width 56 height 19
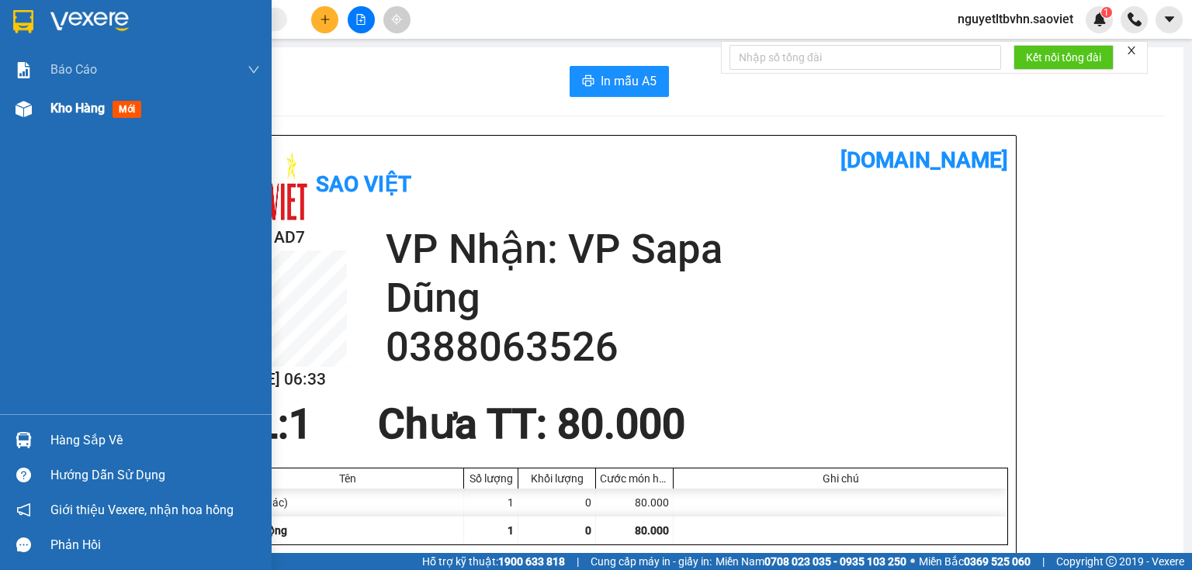
click at [96, 109] on span "Kho hàng" at bounding box center [77, 108] width 54 height 15
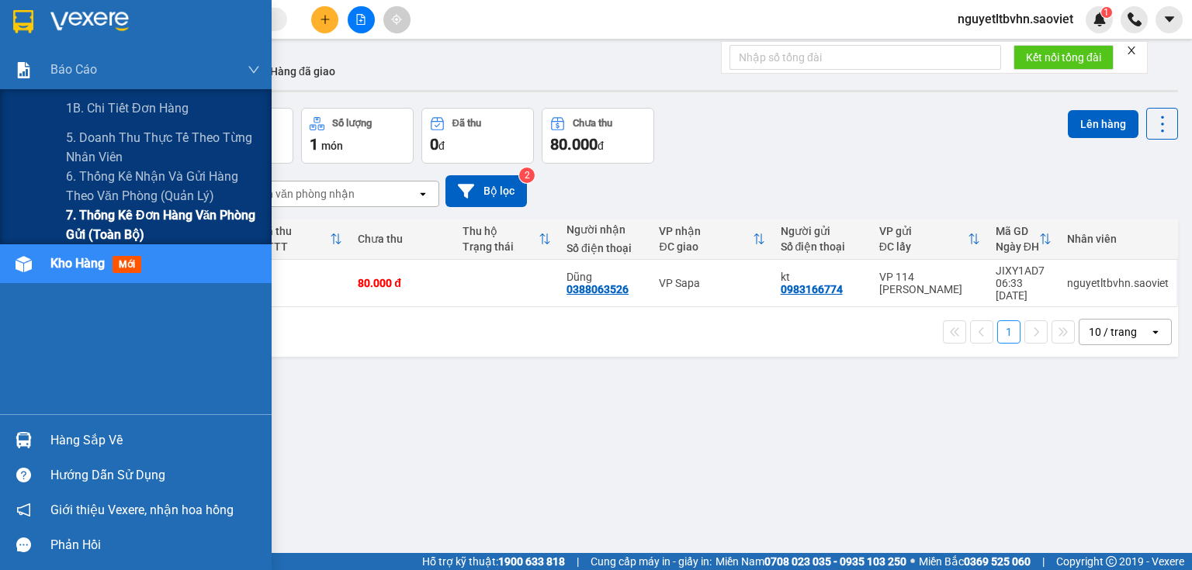
click at [130, 214] on span "7. Thống kê đơn hàng văn phòng gửi (toàn bộ)" at bounding box center [163, 225] width 194 height 39
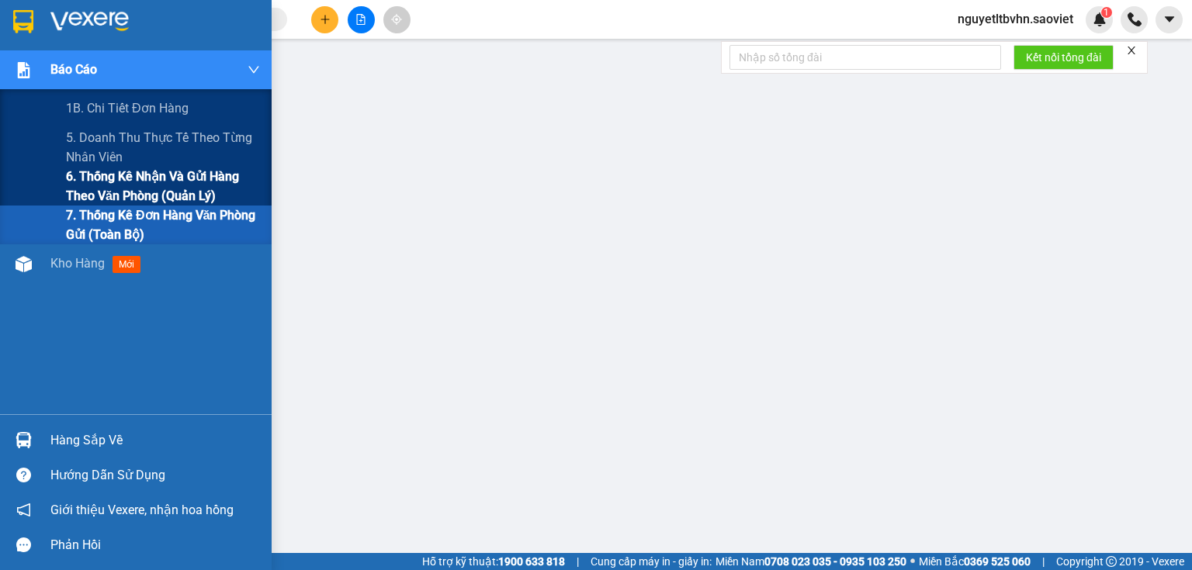
click at [127, 180] on span "6. Thống kê nhận và gửi hàng theo văn phòng (quản lý)" at bounding box center [163, 186] width 194 height 39
